Goal: Find specific fact: Find specific fact

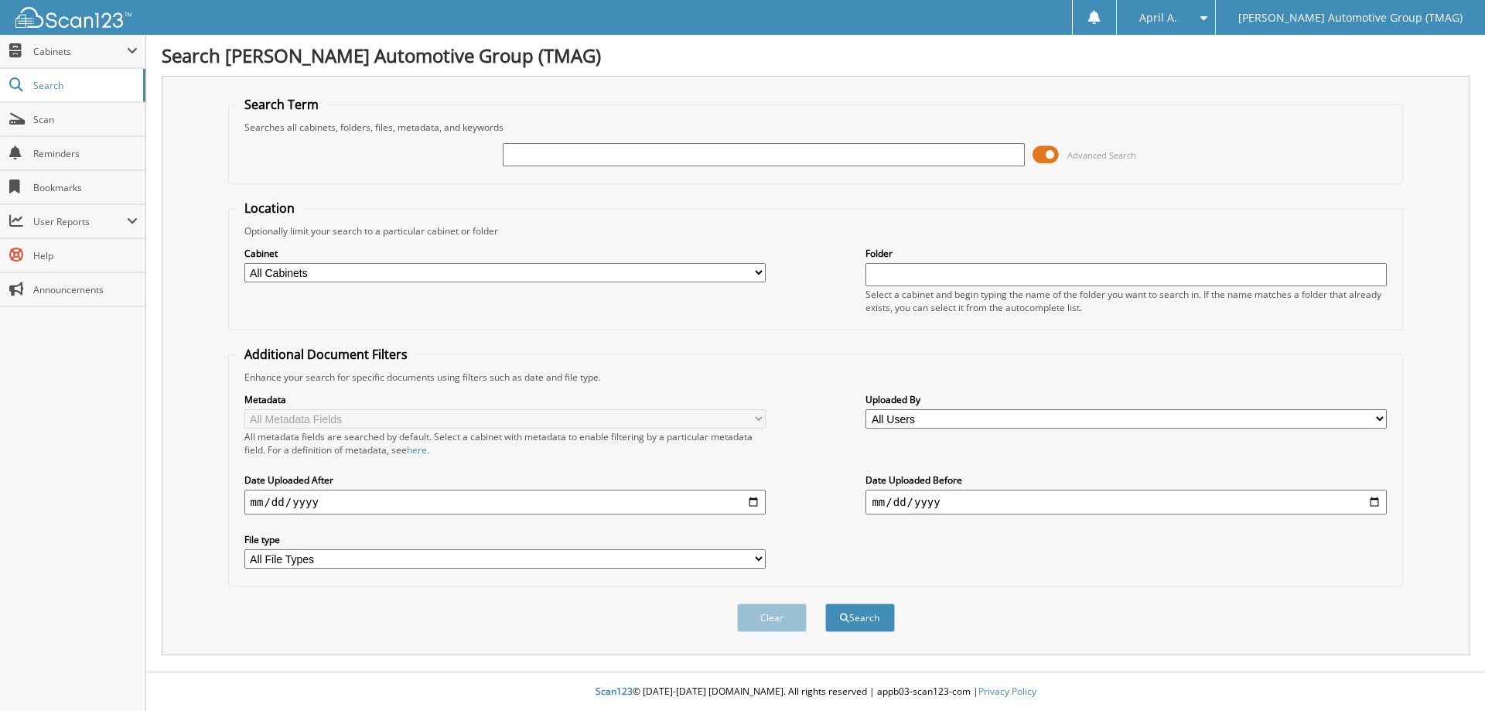
click at [574, 148] on input "text" at bounding box center [763, 154] width 521 height 23
type input "1070549"
click at [825, 603] on button "Search" at bounding box center [860, 617] width 70 height 29
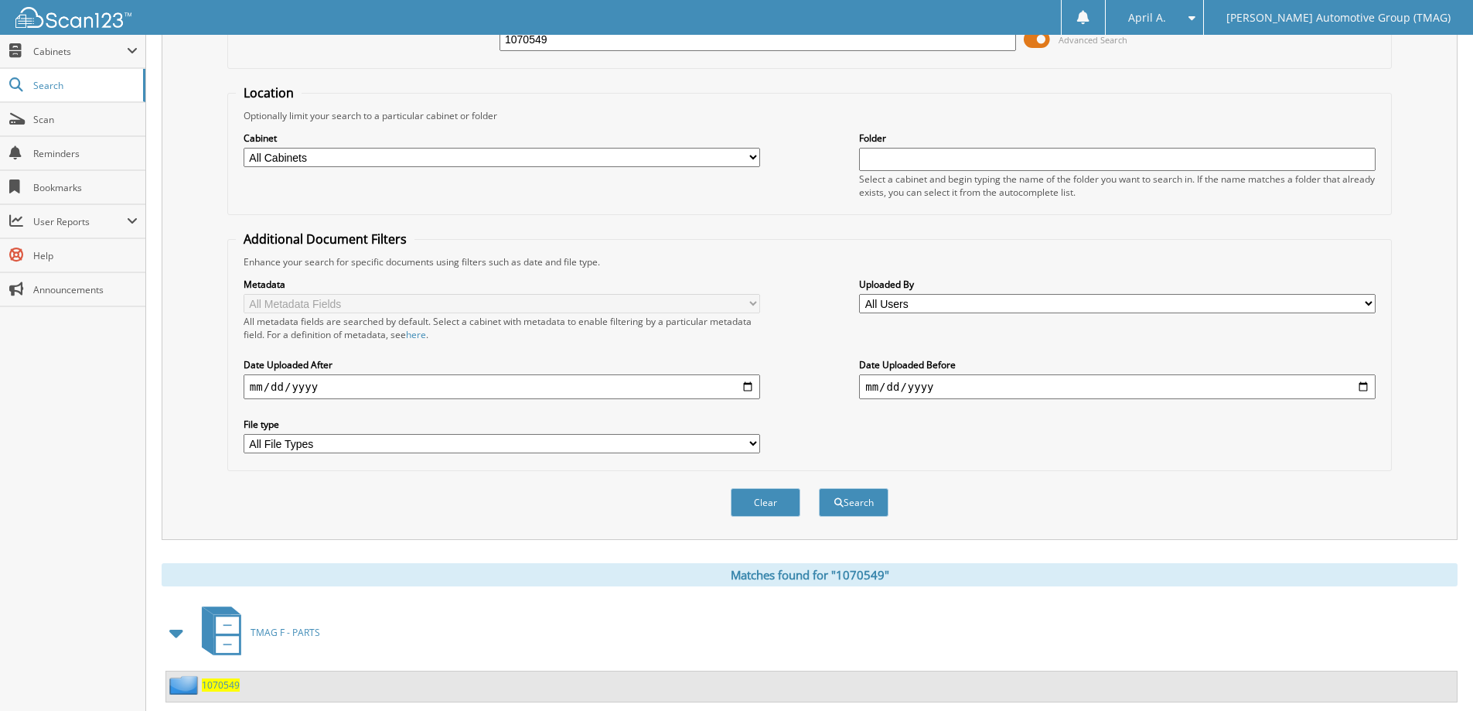
scroll to position [232, 0]
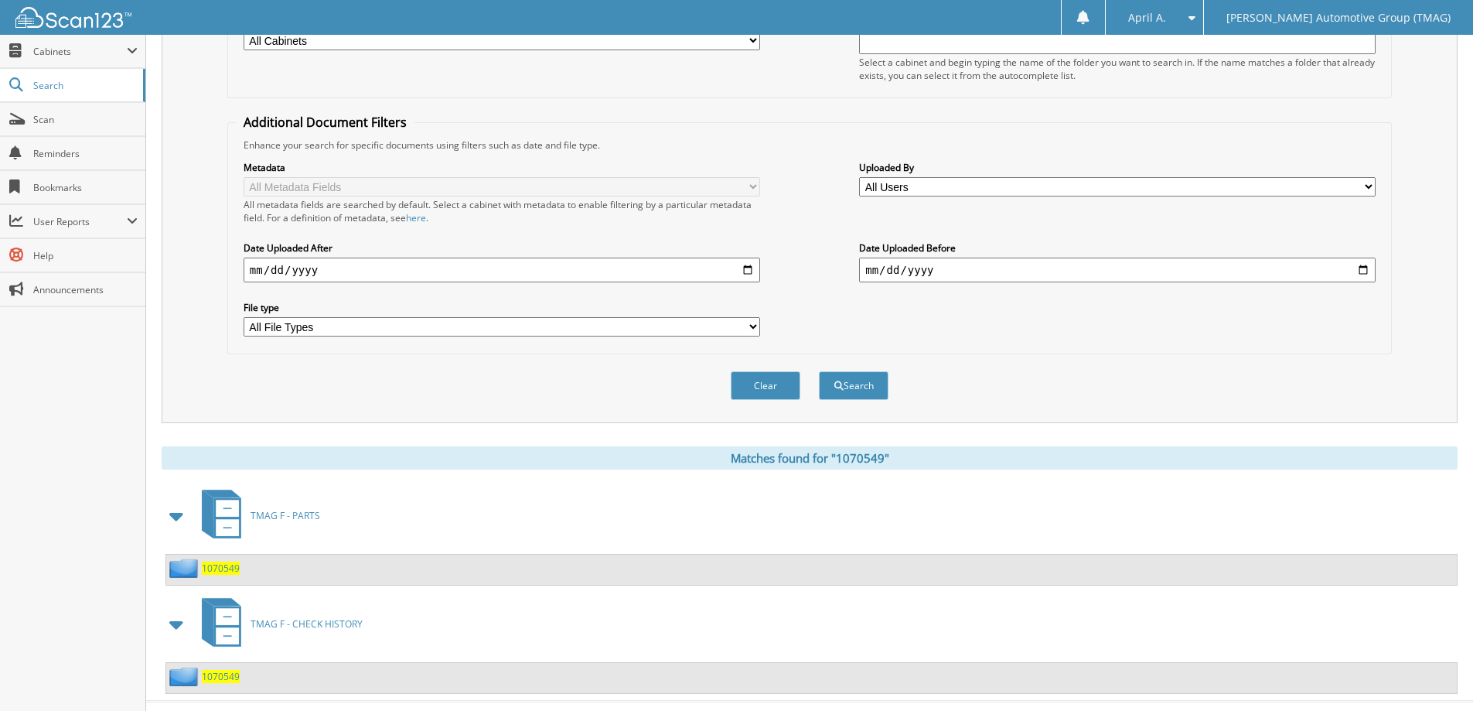
click at [220, 672] on span "1070549" at bounding box center [221, 676] width 38 height 13
